Goal: Task Accomplishment & Management: Complete application form

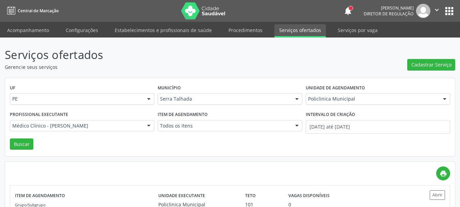
click at [449, 12] on button "apps" at bounding box center [449, 11] width 12 height 12
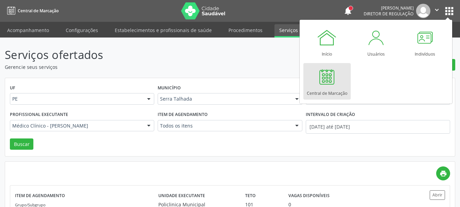
click at [342, 84] on link "Central de Marcação" at bounding box center [326, 81] width 47 height 36
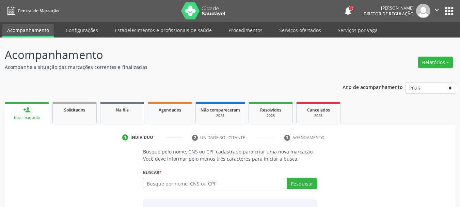
click at [176, 187] on input "text" at bounding box center [214, 183] width 142 height 12
type input "700103973149813"
click at [303, 179] on button "Pesquisar" at bounding box center [302, 183] width 30 height 12
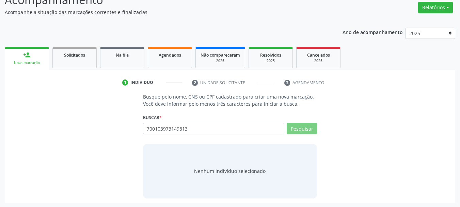
scroll to position [56, 0]
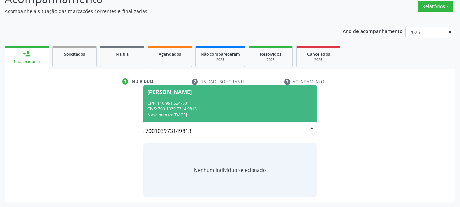
click at [226, 102] on div "CPF: 116.991.534-50" at bounding box center [230, 103] width 166 height 6
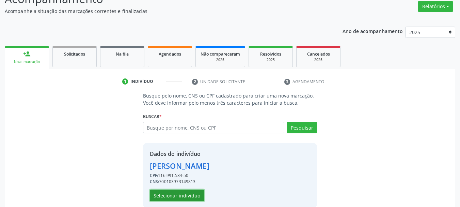
click at [177, 191] on button "Selecionar indivíduo" at bounding box center [177, 195] width 54 height 12
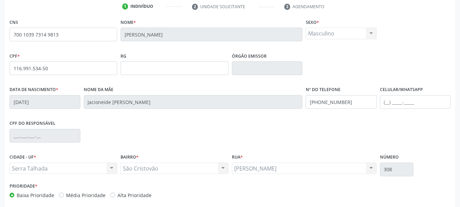
scroll to position [158, 0]
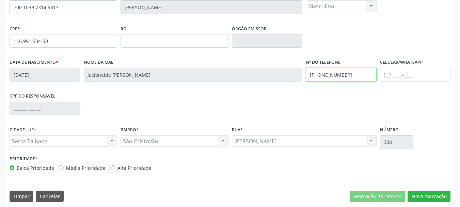
drag, startPoint x: 352, startPoint y: 78, endPoint x: 212, endPoint y: 106, distance: 142.8
click at [212, 106] on div "CNS 700 1039 7314 9813 Nome * [PERSON_NAME] * Masculino Masculino Feminino Nenh…" at bounding box center [230, 83] width 441 height 186
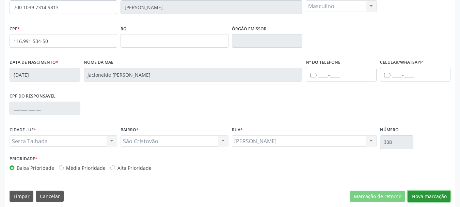
drag, startPoint x: 443, startPoint y: 198, endPoint x: 361, endPoint y: 188, distance: 82.6
click at [442, 199] on button "Nova marcação" at bounding box center [429, 196] width 43 height 12
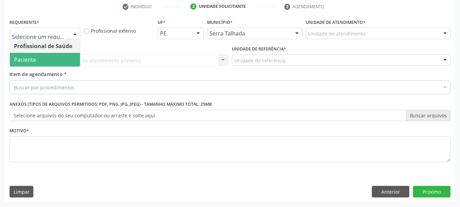
click at [46, 57] on span "Paciente" at bounding box center [45, 60] width 70 height 14
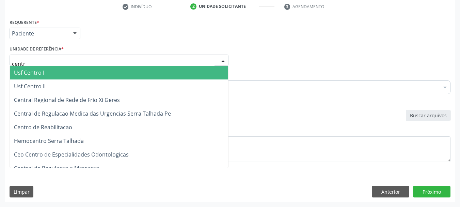
type input "centro"
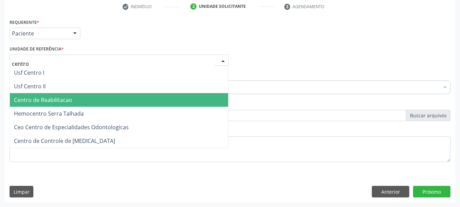
drag, startPoint x: 50, startPoint y: 102, endPoint x: 53, endPoint y: 95, distance: 7.7
click at [50, 102] on span "Centro de Reabilitacao" at bounding box center [43, 99] width 58 height 7
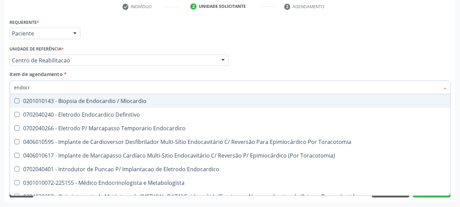
type input "endocri"
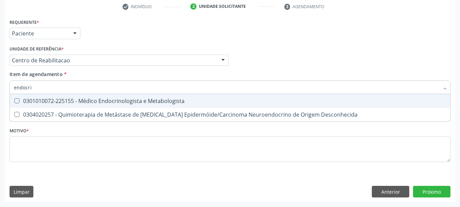
click at [67, 98] on div "0301010072-225155 - Médico Endocrinologista e Metabologista" at bounding box center [230, 100] width 432 height 5
checkbox Metabologista "true"
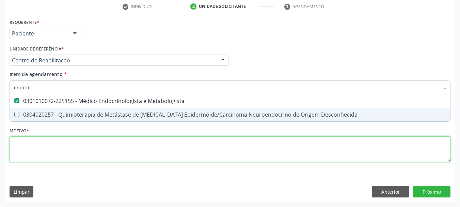
click at [58, 144] on div "Requerente * Paciente Profissional de Saúde Paciente Nenhum resultado encontrad…" at bounding box center [230, 94] width 441 height 154
checkbox Desconhecida "true"
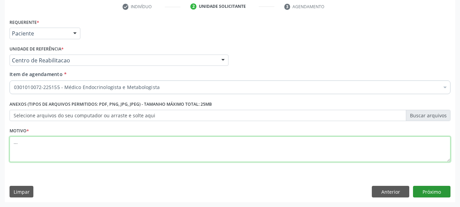
type textarea "..."
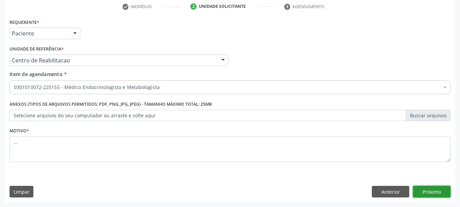
click at [434, 191] on button "Próximo" at bounding box center [431, 192] width 37 height 12
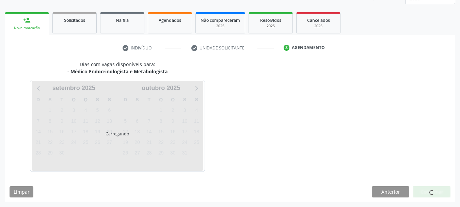
scroll to position [90, 0]
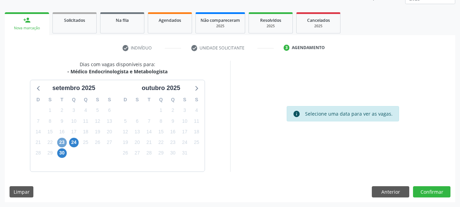
click at [61, 142] on span "23" at bounding box center [62, 143] width 10 height 10
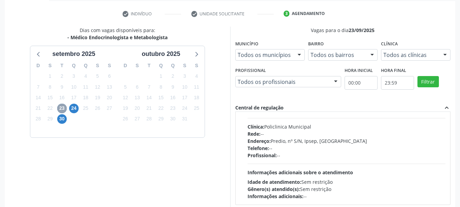
scroll to position [68, 0]
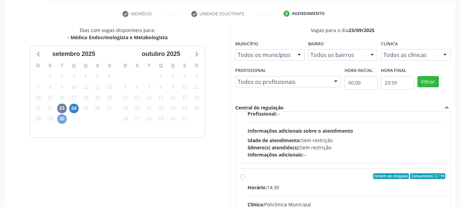
click at [63, 122] on span "30" at bounding box center [62, 119] width 10 height 10
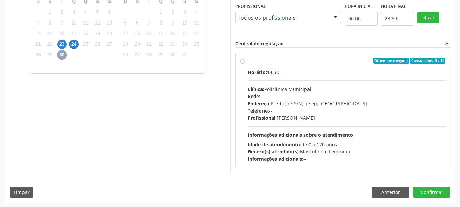
scroll to position [188, 0]
click at [77, 42] on span "24" at bounding box center [74, 44] width 10 height 10
click at [248, 59] on label "Ordem de chegada Consumidos: 10 / 25 Horário: 13:00 Clínica: Policlinica Munici…" at bounding box center [347, 109] width 198 height 105
click at [241, 59] on input "Ordem de chegada Consumidos: 10 / 25 Horário: 13:00 Clínica: Policlinica Munici…" at bounding box center [242, 60] width 5 height 6
radio input "true"
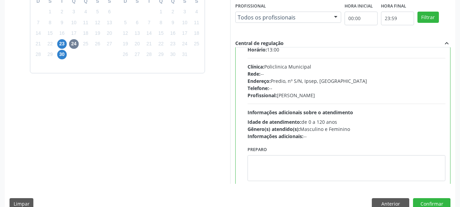
scroll to position [34, 0]
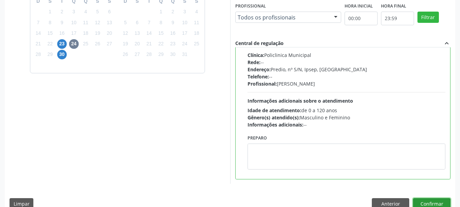
click at [428, 200] on button "Confirmar" at bounding box center [431, 204] width 37 height 12
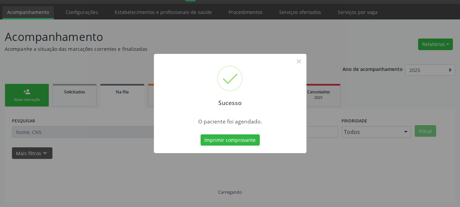
scroll to position [18, 0]
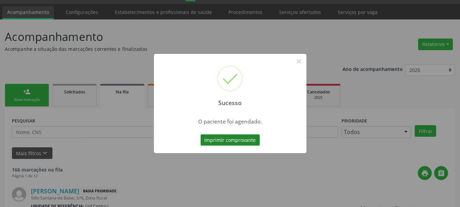
click at [248, 142] on button "Imprimir comprovante" at bounding box center [230, 140] width 59 height 12
